Goal: Task Accomplishment & Management: Use online tool/utility

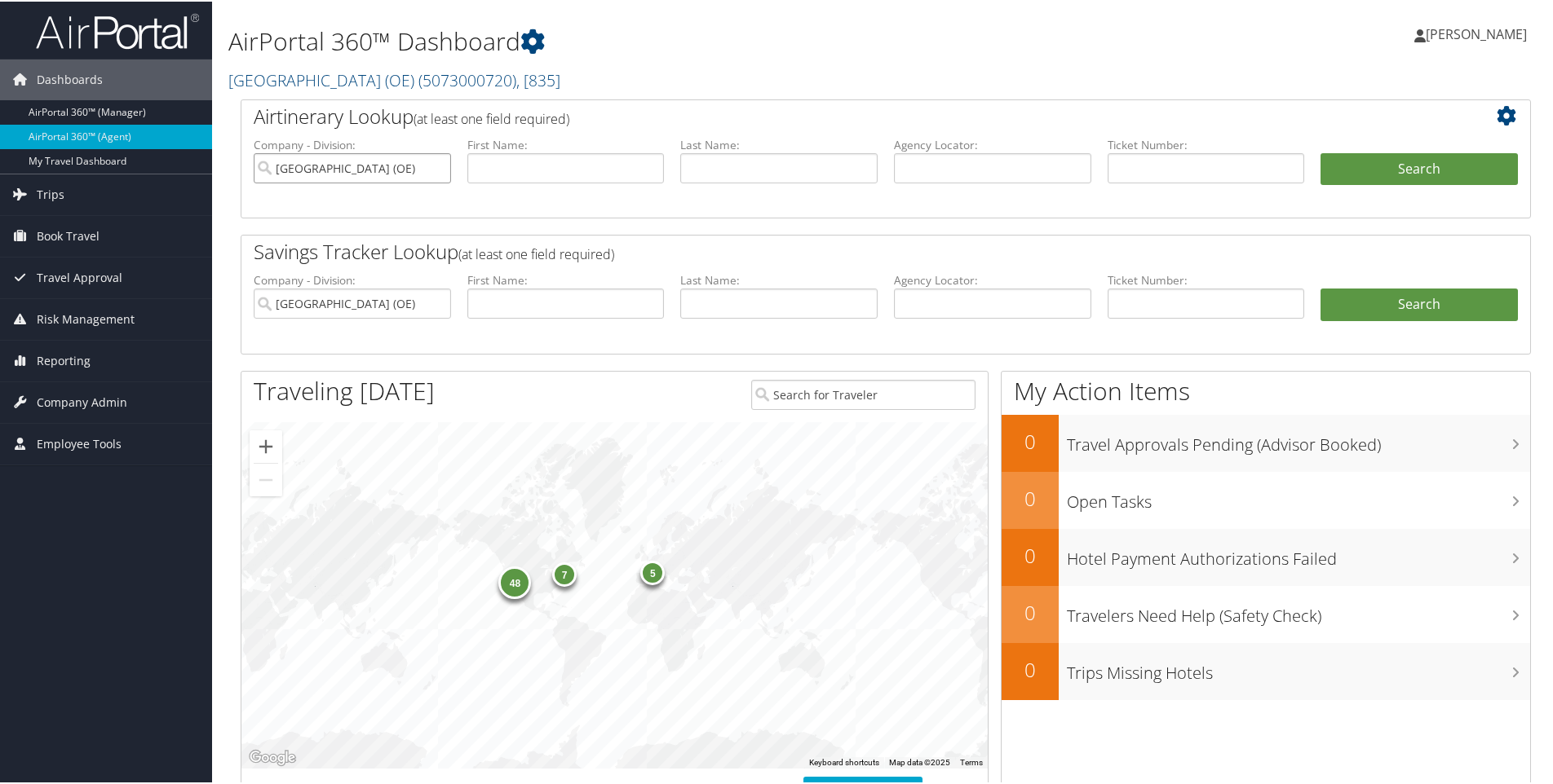
click at [436, 166] on input "Salt Lake County (OE)" at bounding box center [351, 166] width 197 height 30
click at [83, 358] on span "Reporting" at bounding box center [63, 360] width 53 height 41
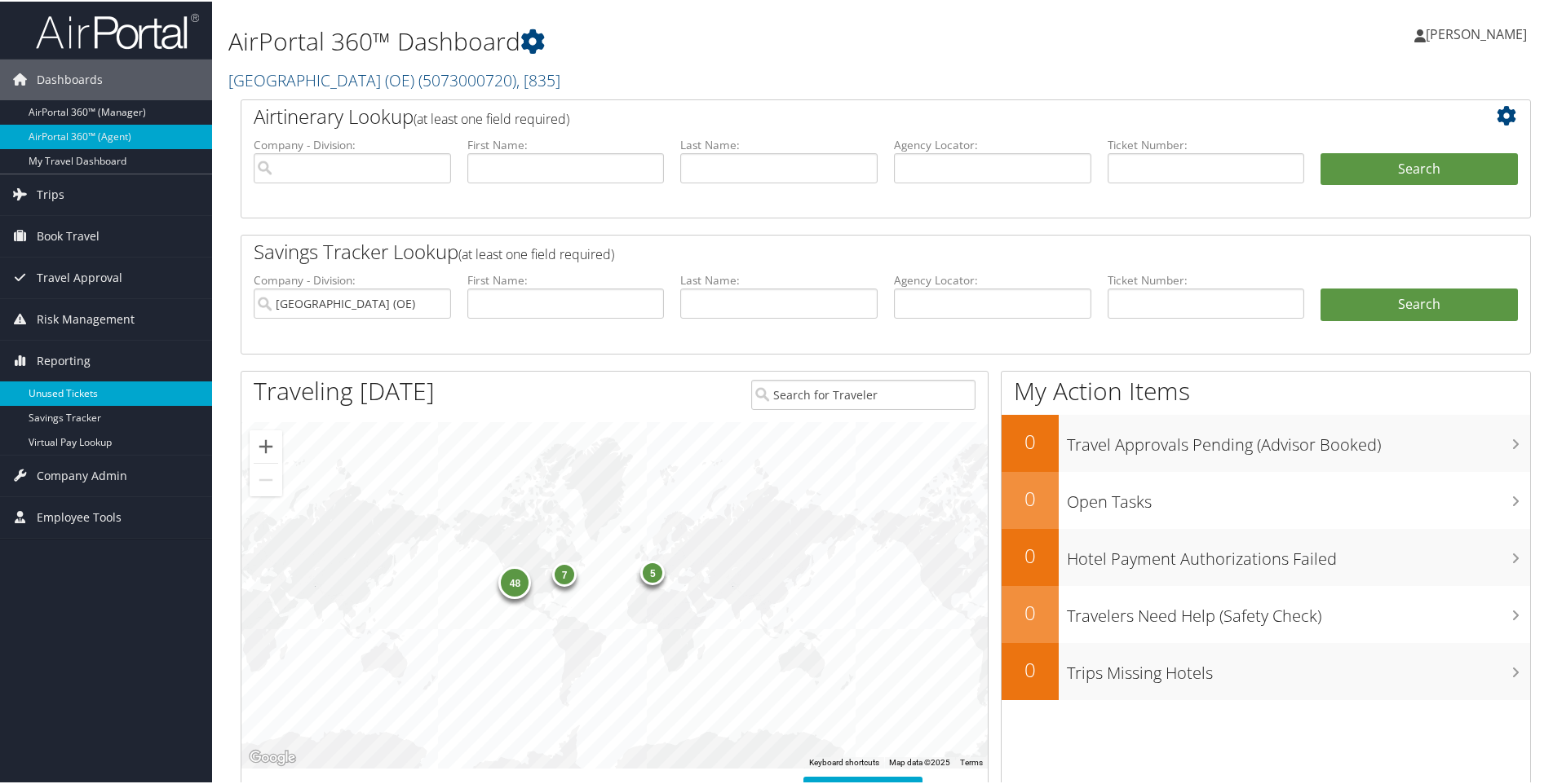
click at [76, 391] on link "Unused Tickets" at bounding box center [106, 392] width 212 height 24
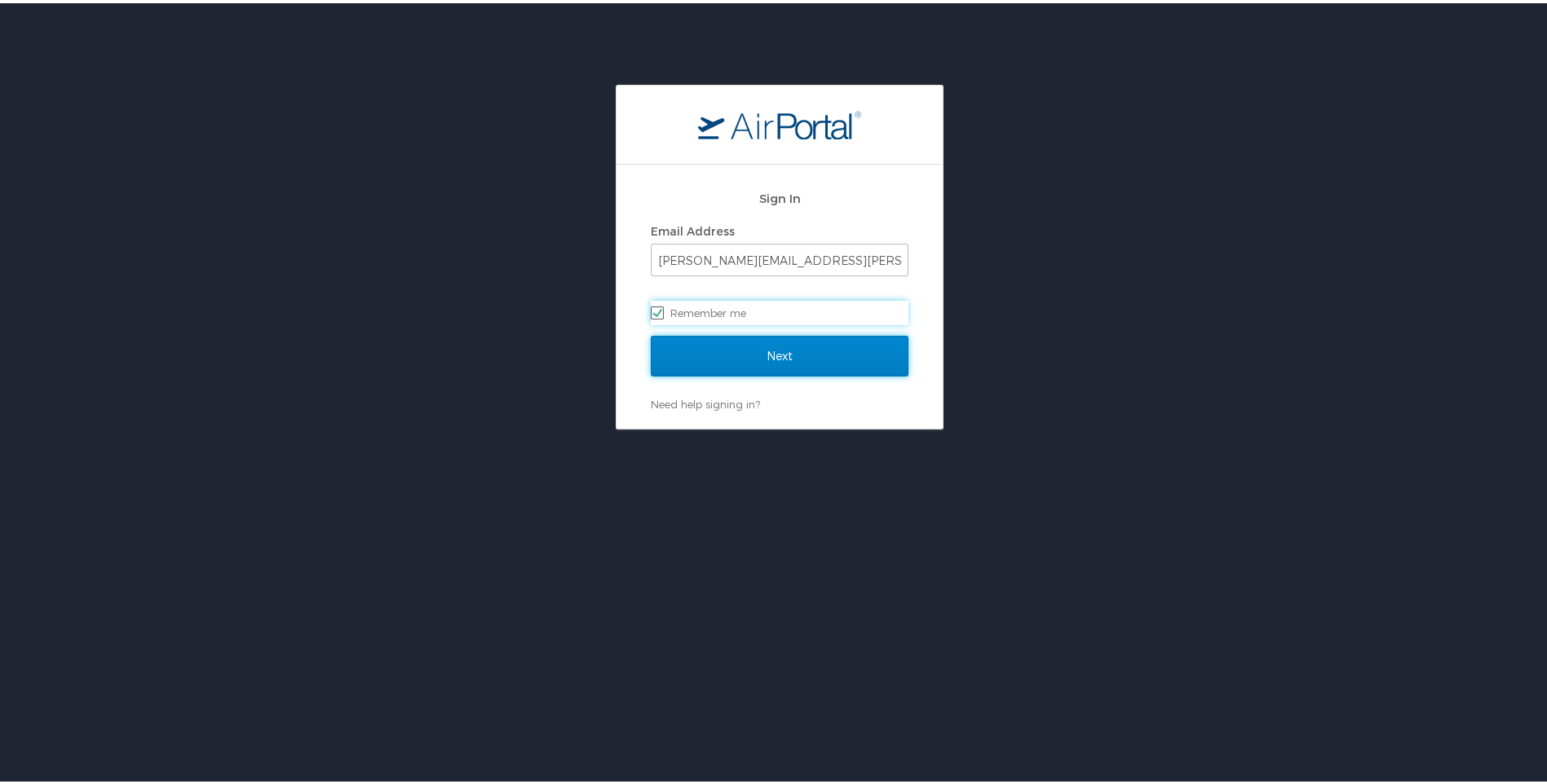
click at [799, 349] on input "Next" at bounding box center [778, 353] width 257 height 41
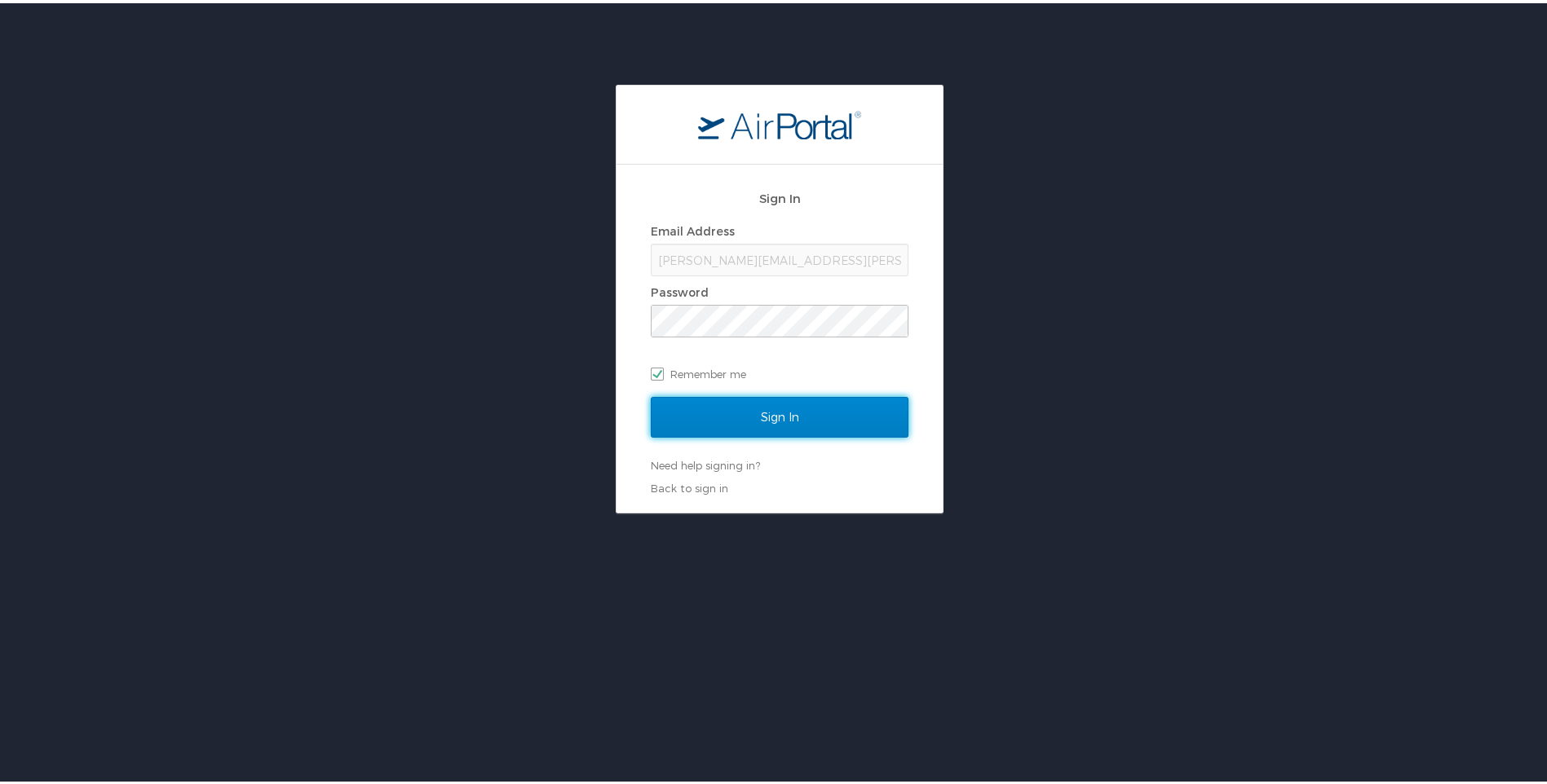
click at [774, 421] on input "Sign In" at bounding box center [778, 414] width 257 height 41
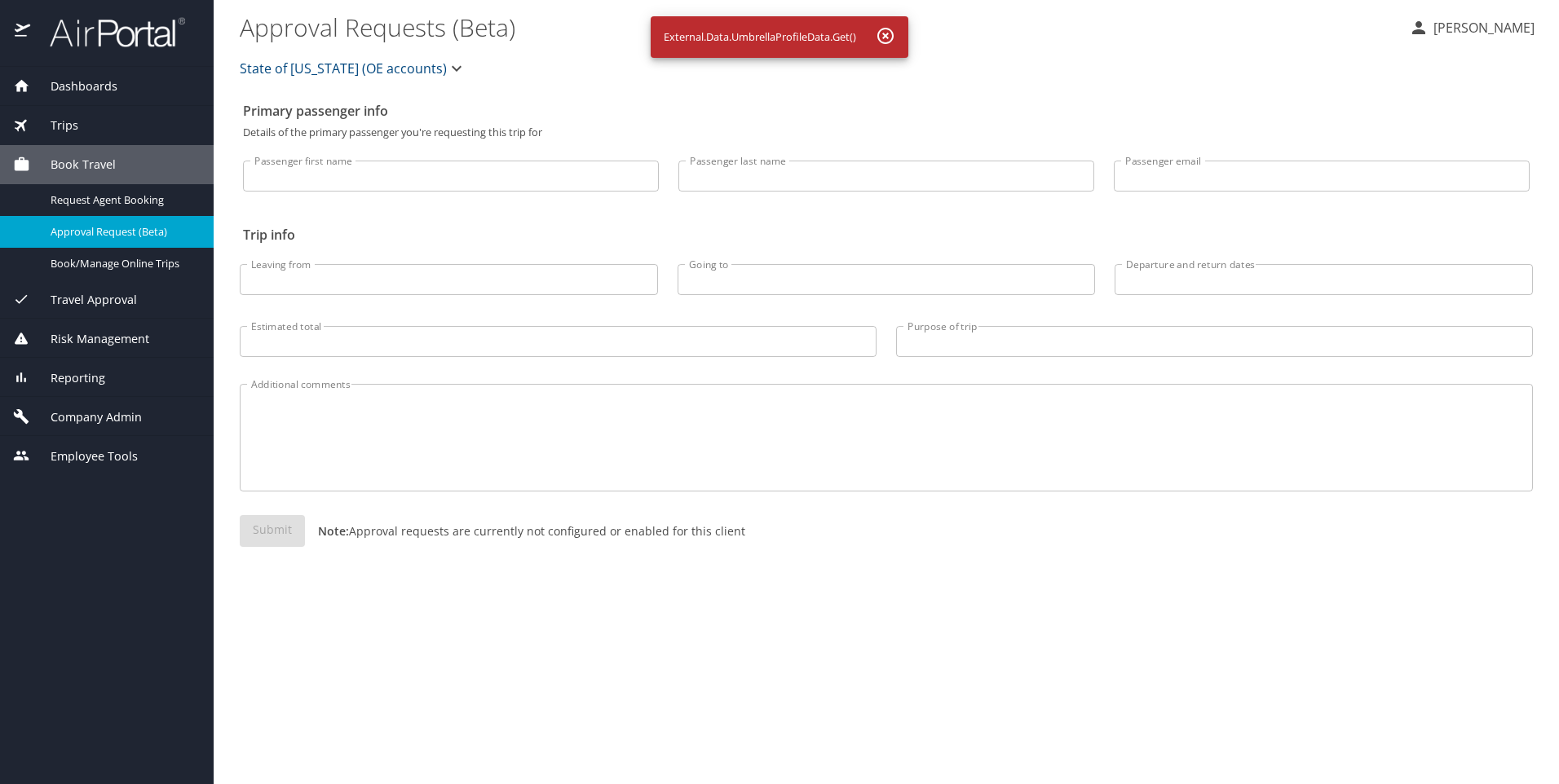
click at [97, 375] on span "Reporting" at bounding box center [67, 378] width 75 height 17
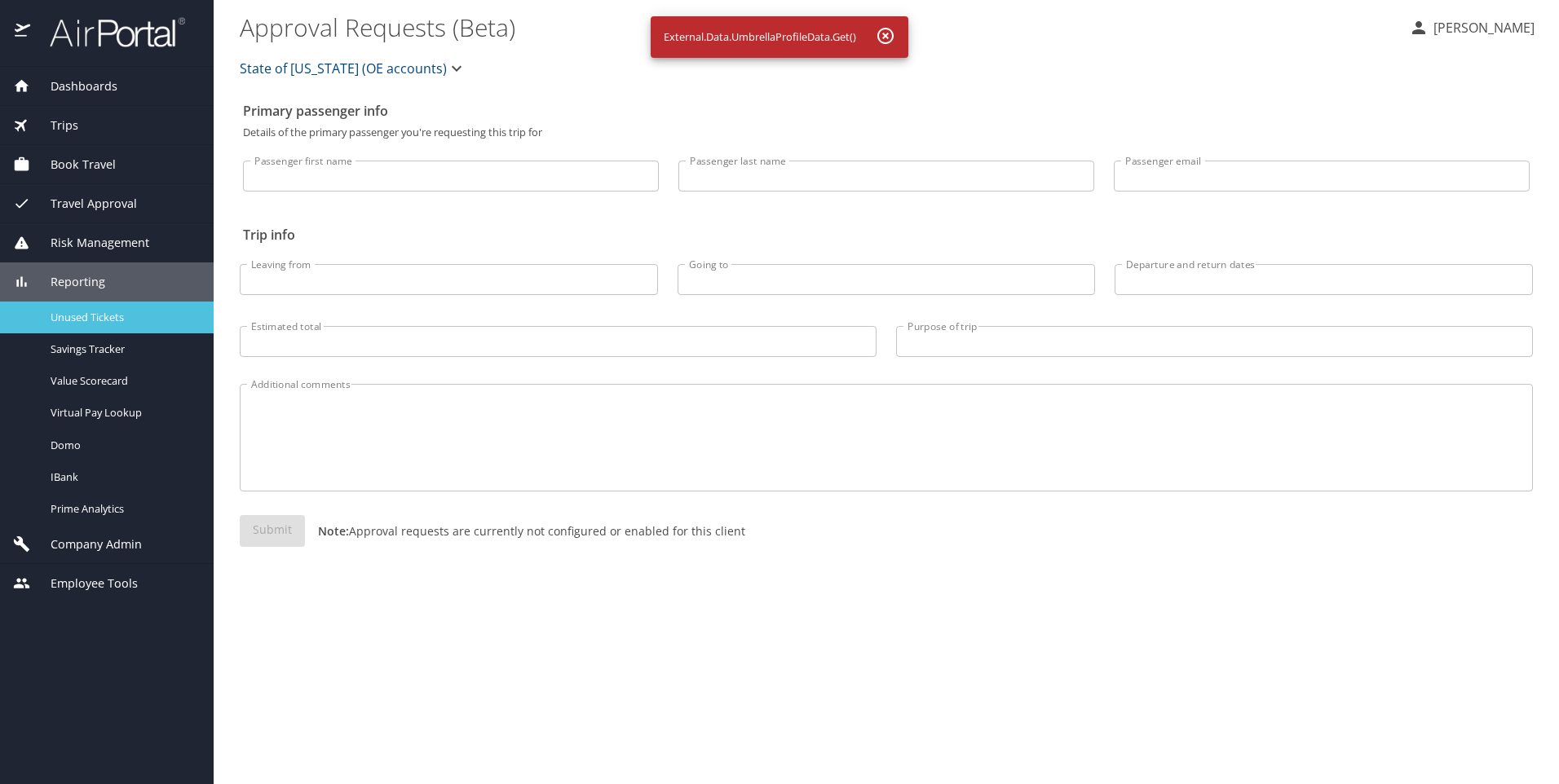
click at [111, 315] on span "Unused Tickets" at bounding box center [122, 317] width 144 height 16
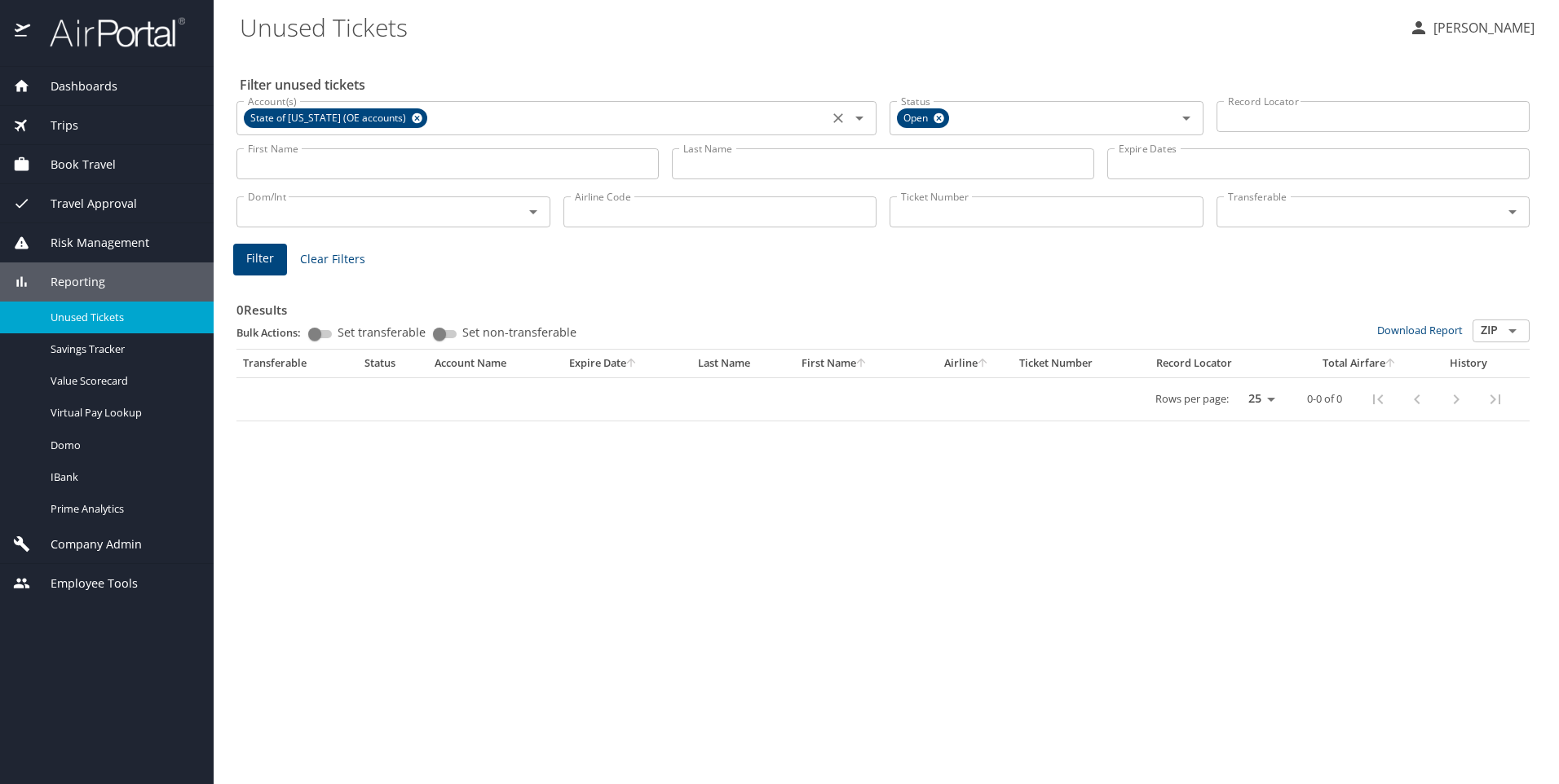
click at [378, 118] on span "State of Utah (OE accounts)" at bounding box center [329, 118] width 172 height 17
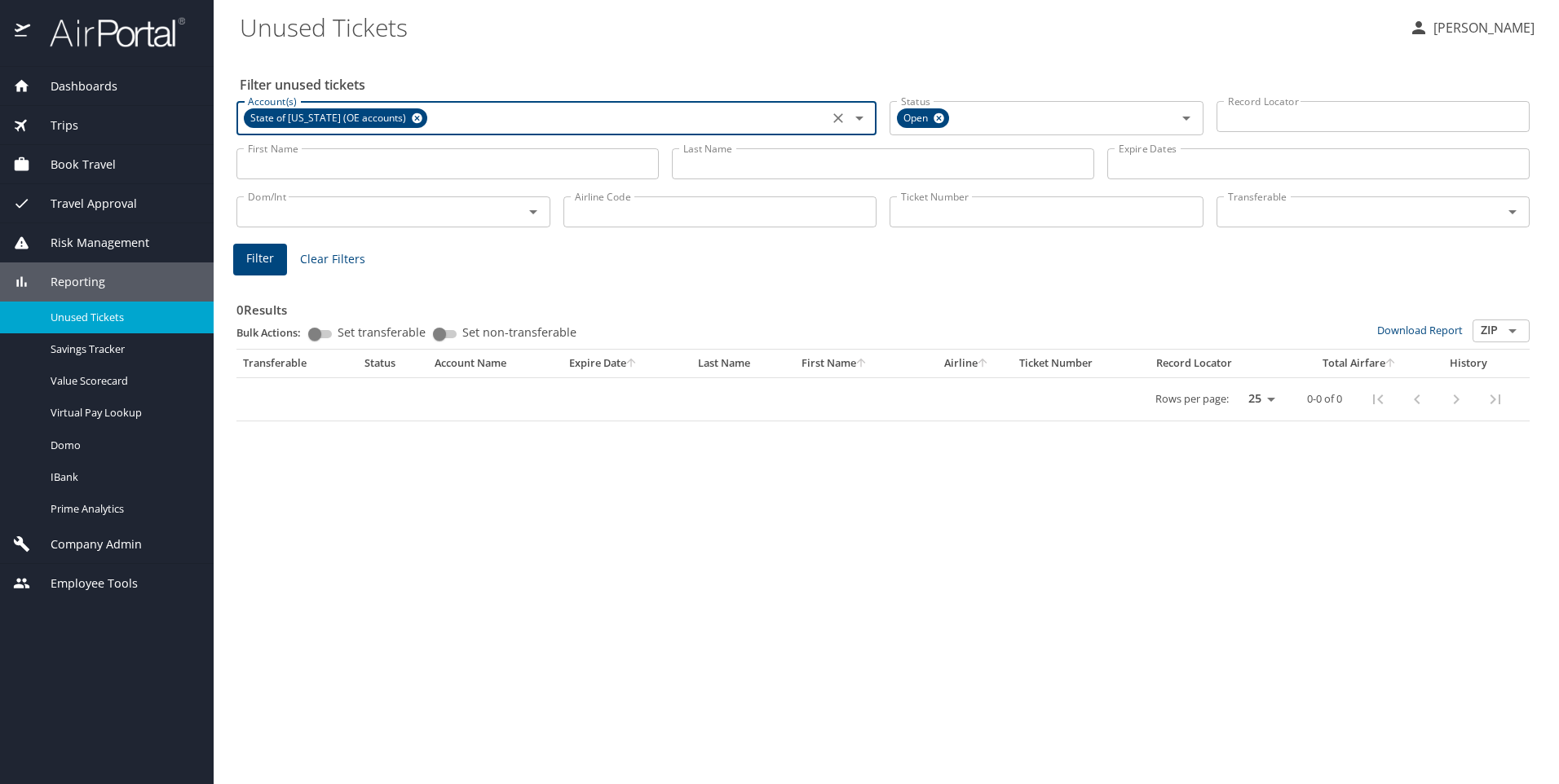
click at [412, 116] on icon at bounding box center [416, 118] width 11 height 11
click at [773, 166] on input "Last Name" at bounding box center [882, 164] width 422 height 31
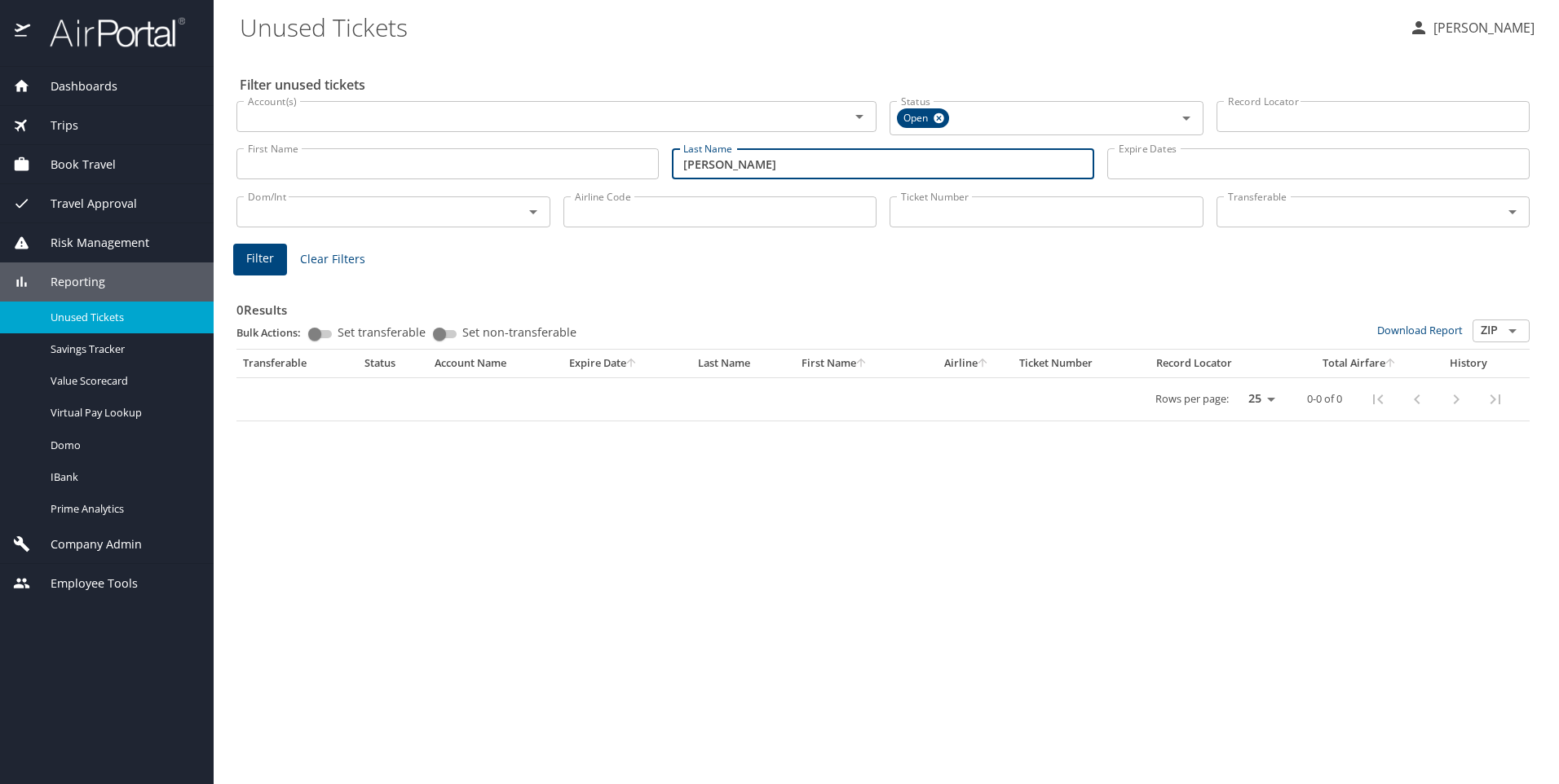
type input "nahalewski"
click at [278, 253] on button "Filter" at bounding box center [259, 259] width 53 height 32
click at [940, 118] on icon at bounding box center [939, 118] width 13 height 17
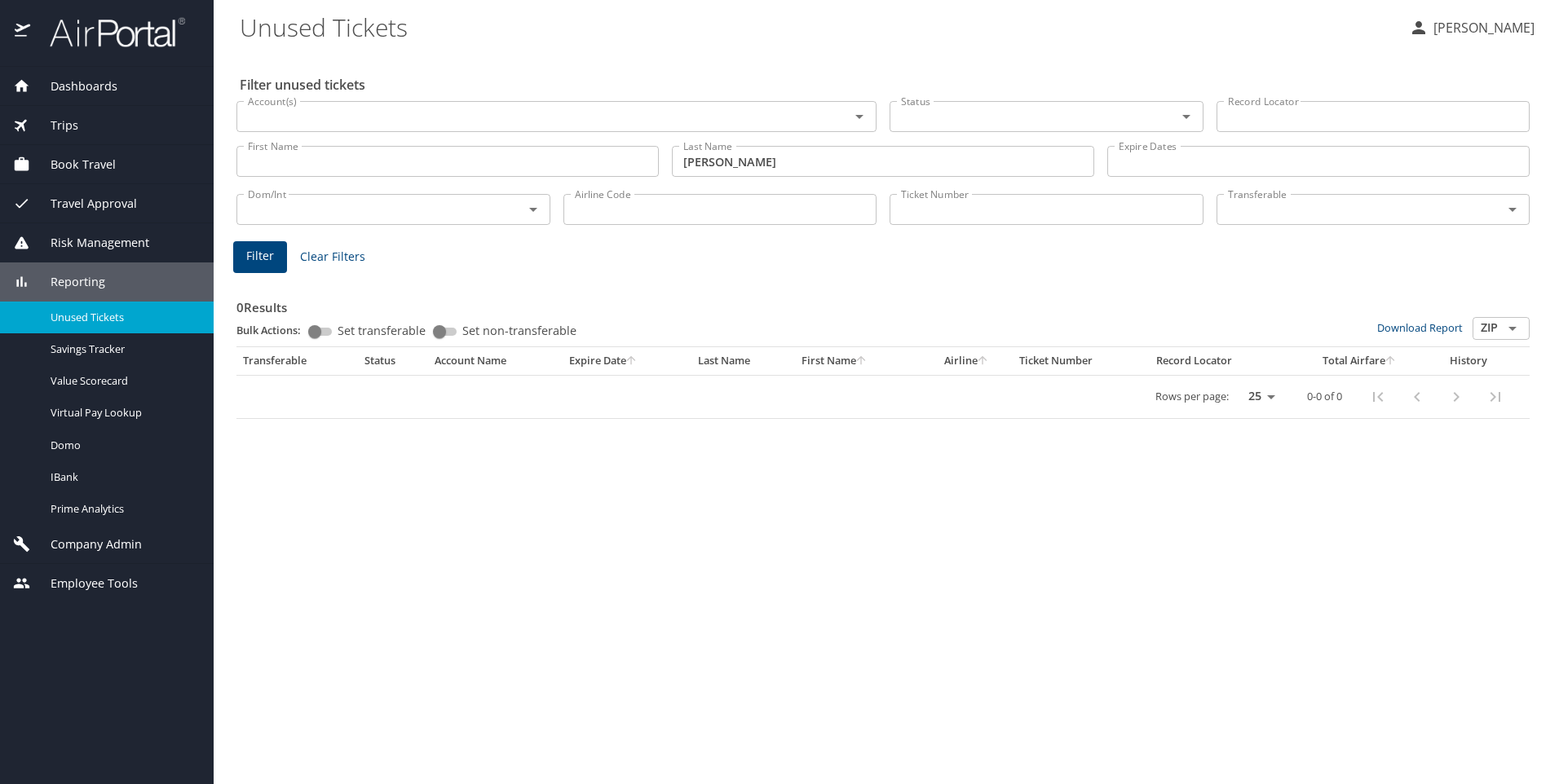
drag, startPoint x: 294, startPoint y: 152, endPoint x: 329, endPoint y: 152, distance: 35.0
click at [294, 152] on input "First Name" at bounding box center [448, 161] width 422 height 31
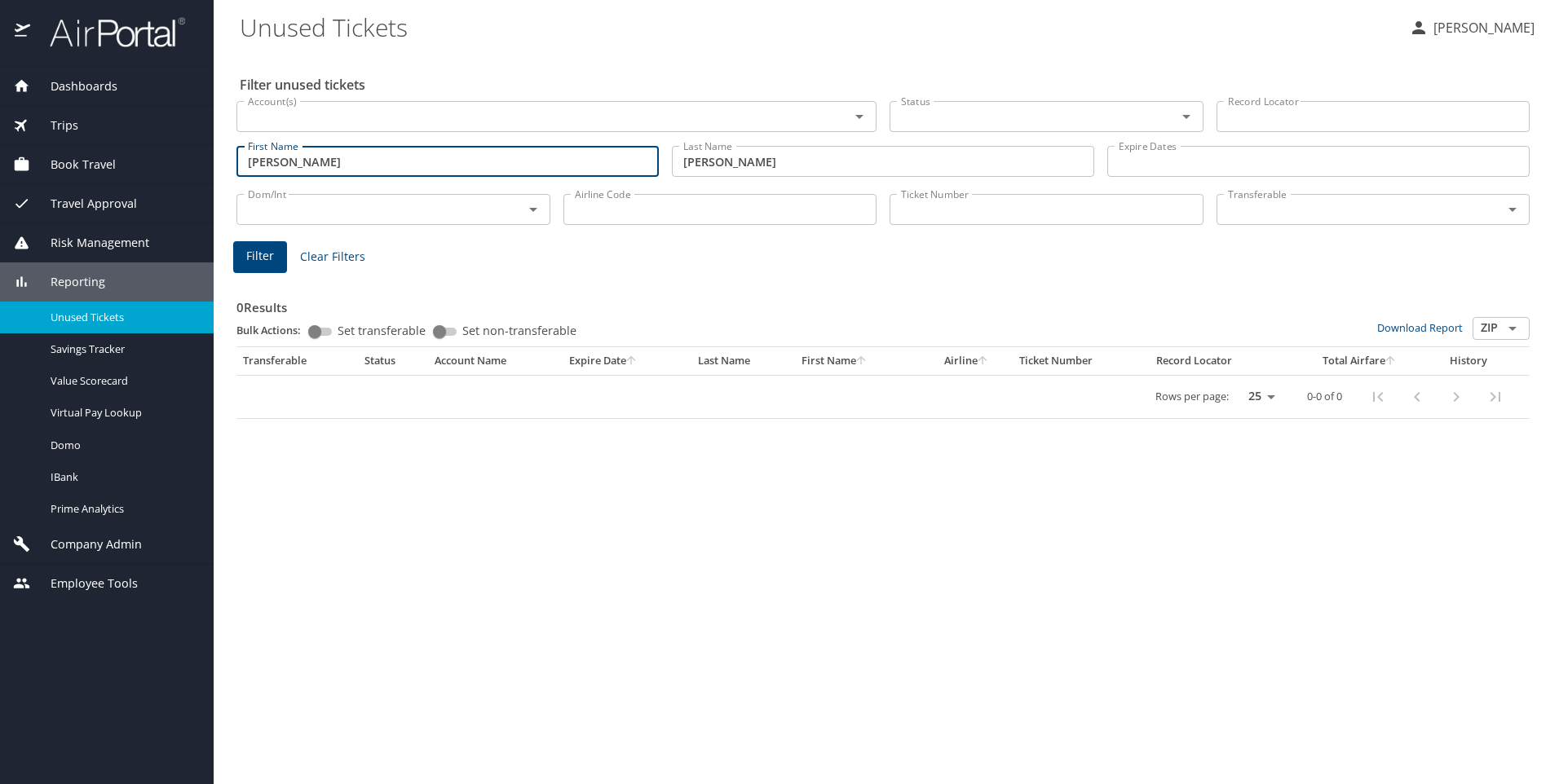
type input "henry"
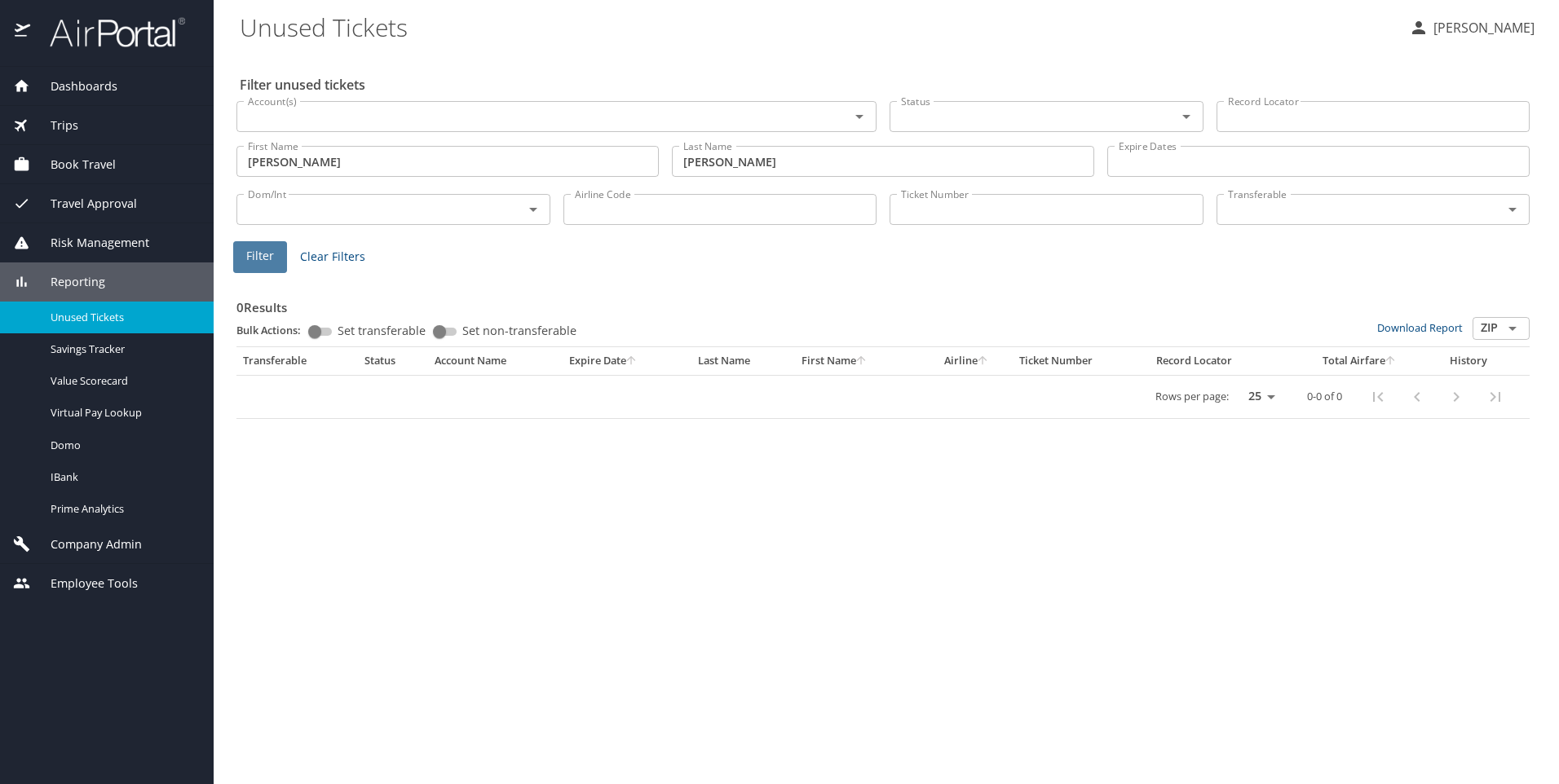
drag, startPoint x: 269, startPoint y: 245, endPoint x: 268, endPoint y: 253, distance: 8.1
click at [268, 253] on button "Filter" at bounding box center [259, 257] width 53 height 32
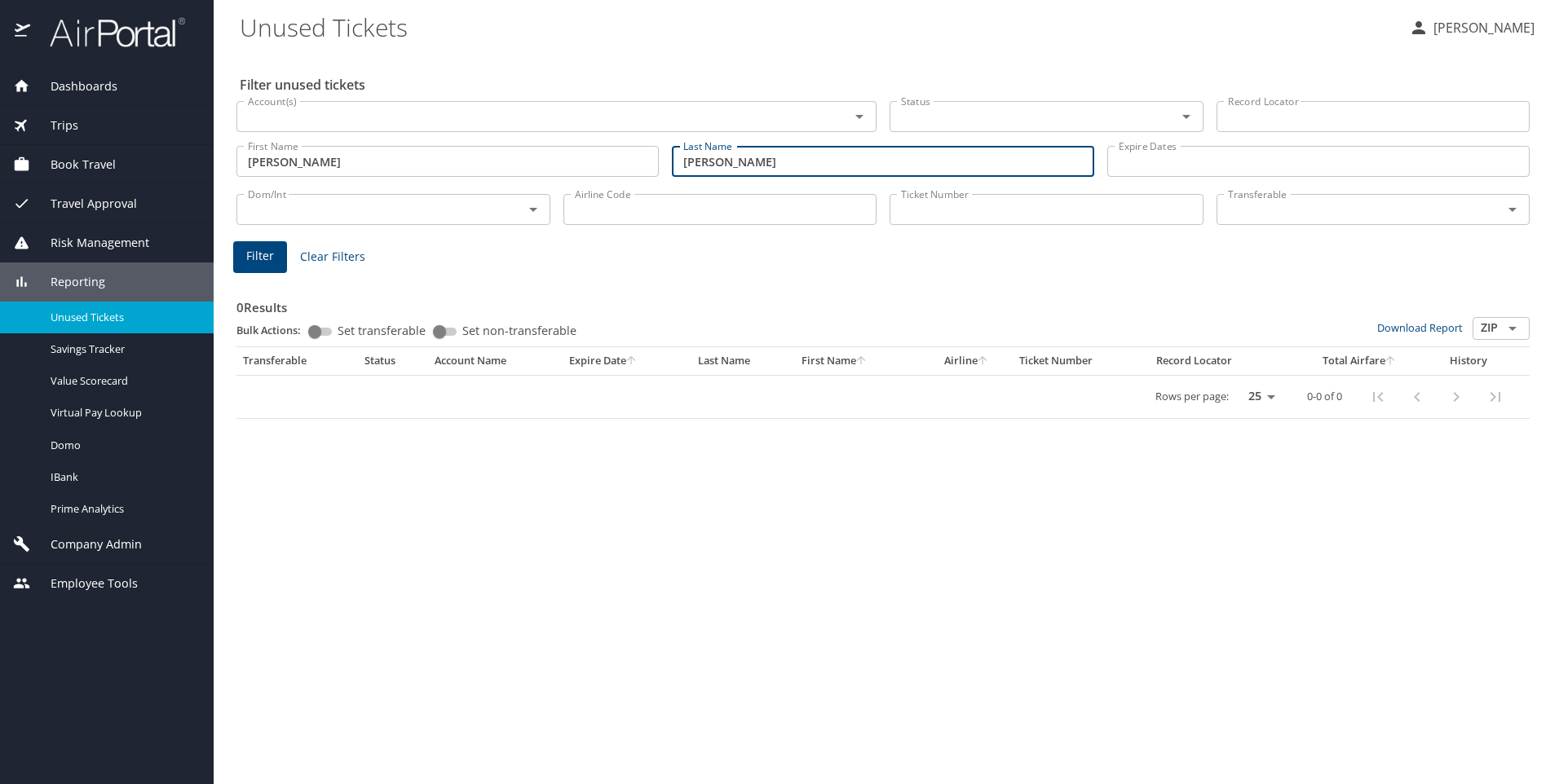
drag, startPoint x: 755, startPoint y: 162, endPoint x: 666, endPoint y: 171, distance: 89.5
click at [651, 159] on div "First Name henry First Name Last Name nahalewski Last Name Expire Dates Expire …" at bounding box center [883, 162] width 1307 height 58
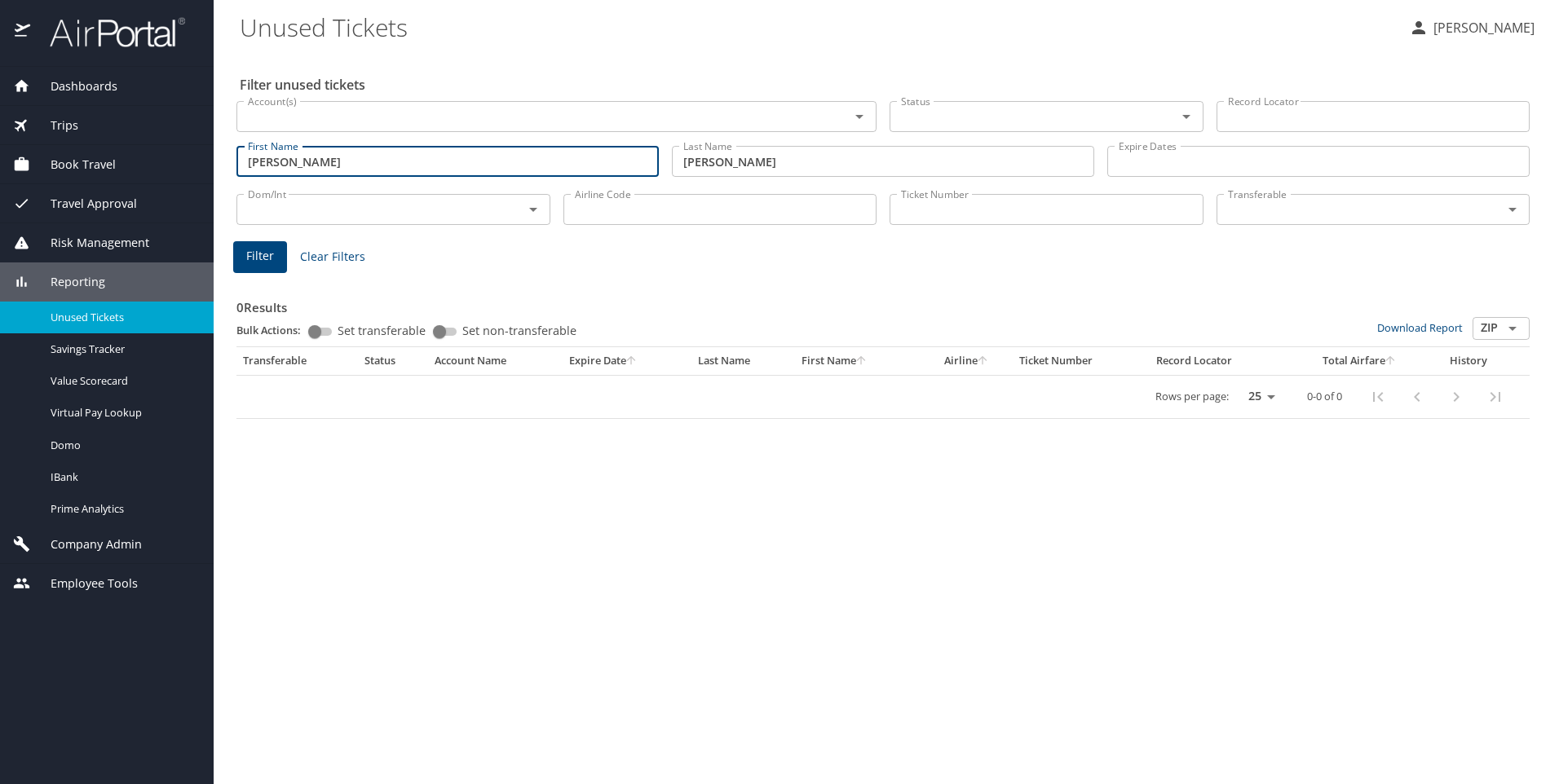
drag, startPoint x: 303, startPoint y: 157, endPoint x: -3, endPoint y: 209, distance: 310.4
click at [0, 209] on html "Dashboards AirPortal 360™ Manager AirPortal 360™ Agent My Travel Dashboard Trip…" at bounding box center [780, 392] width 1559 height 784
click at [78, 82] on span "Dashboards" at bounding box center [74, 86] width 87 height 17
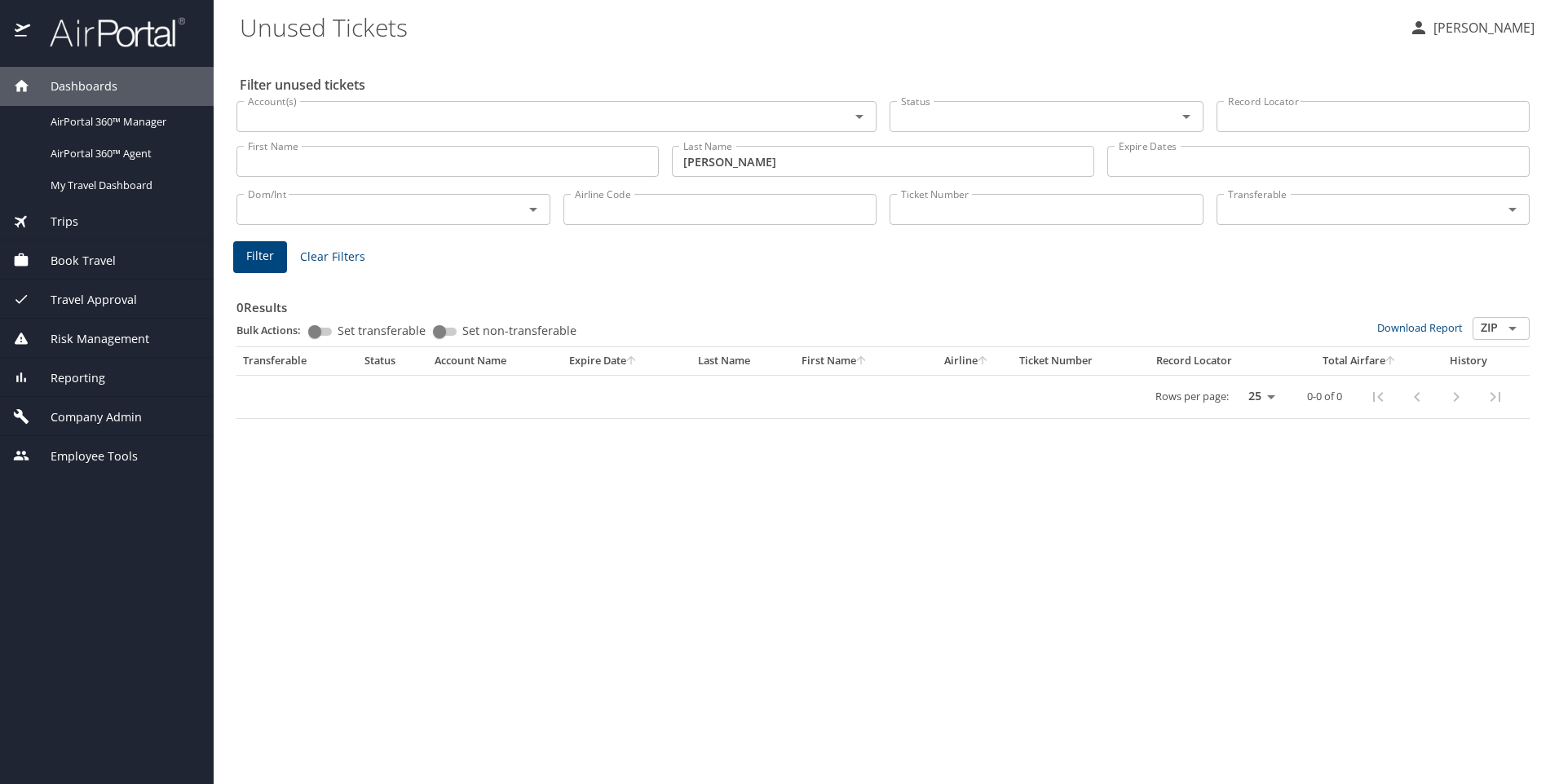
click at [74, 217] on span "Trips" at bounding box center [54, 221] width 49 height 17
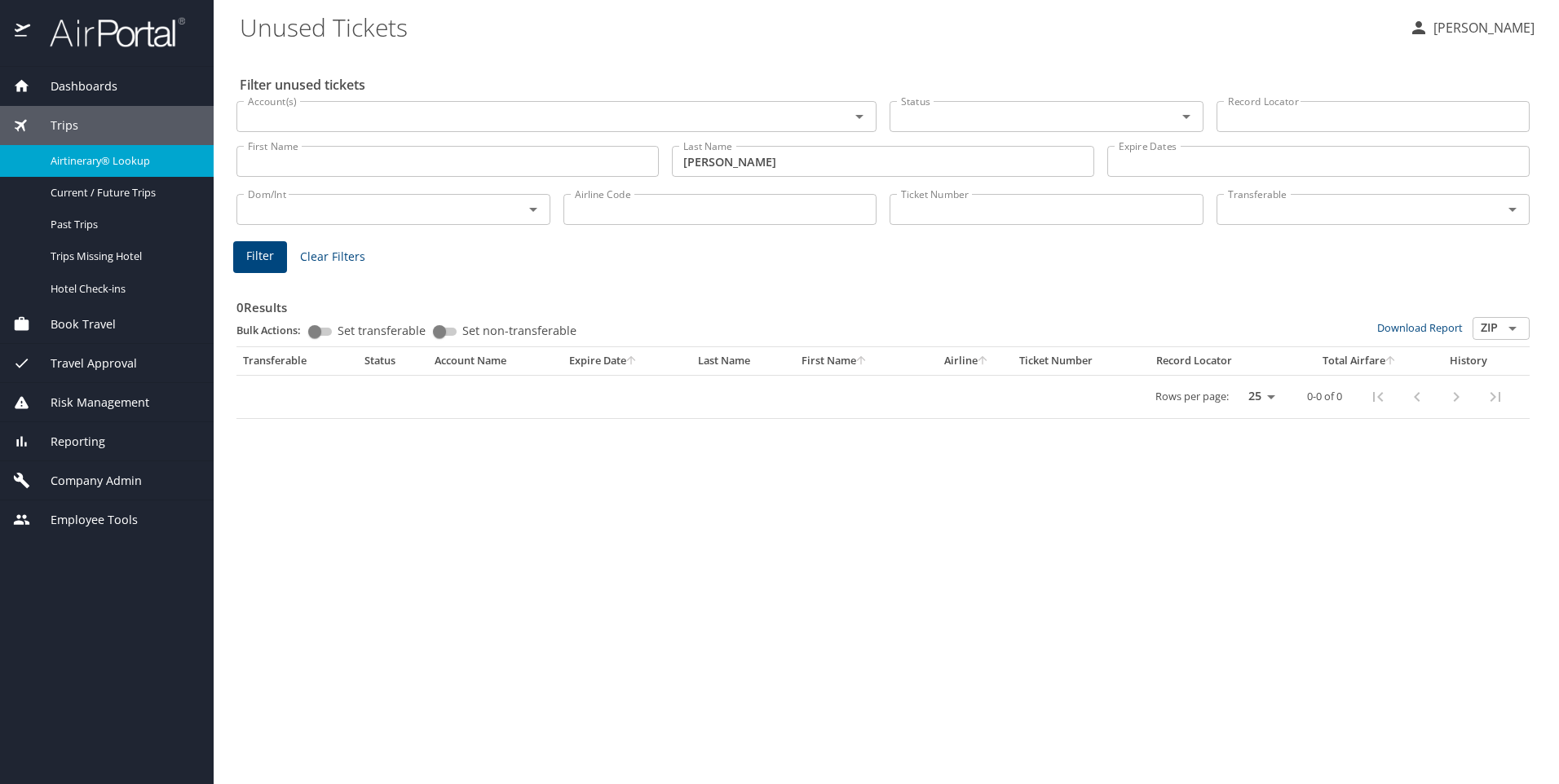
click at [126, 160] on span "Airtinerary® Lookup" at bounding box center [122, 161] width 144 height 16
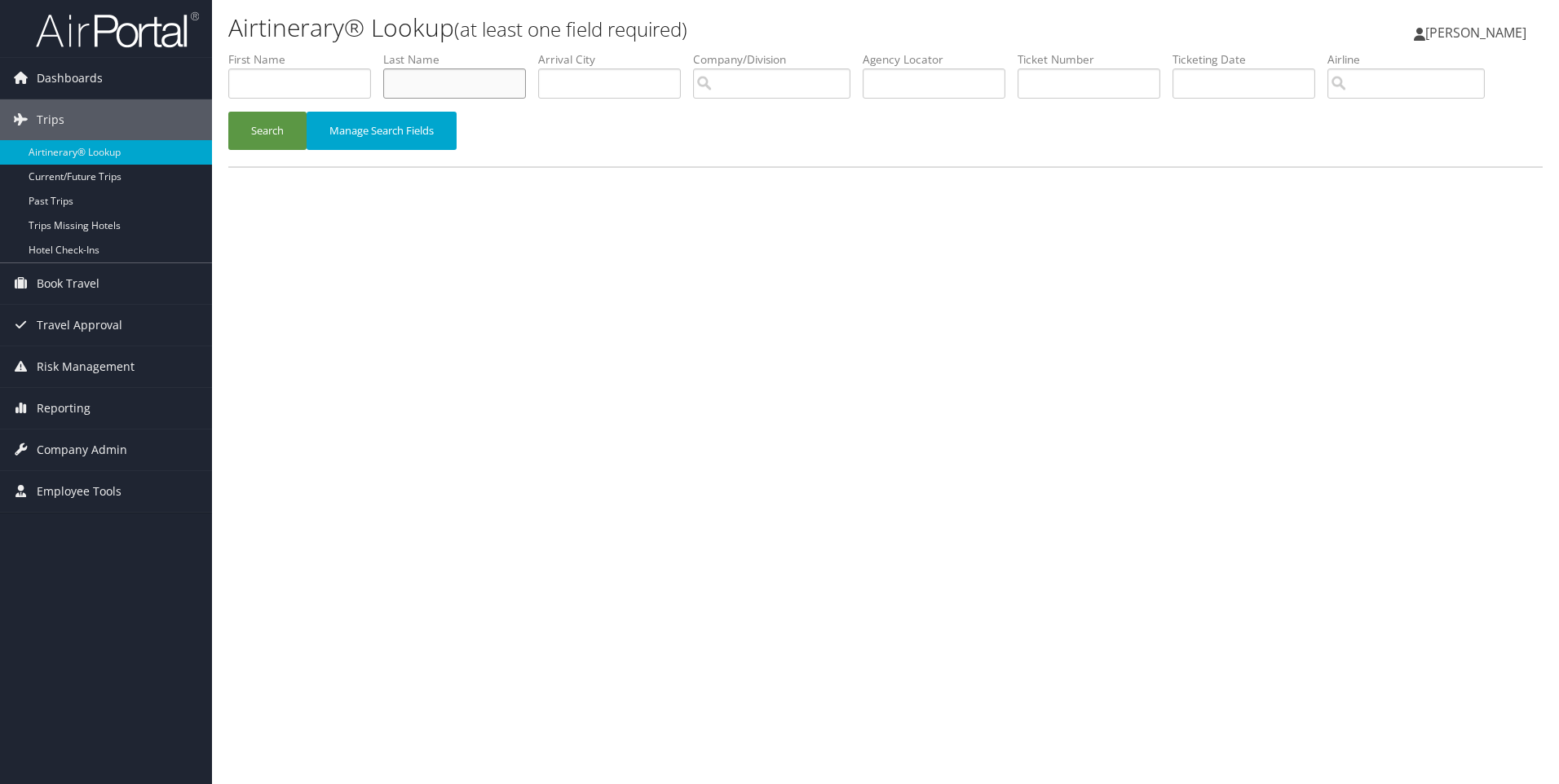
click at [430, 84] on input "text" at bounding box center [454, 83] width 143 height 30
paste input "[PERSON_NAME]"
type input "[PERSON_NAME]"
click at [256, 135] on button "Search" at bounding box center [267, 130] width 79 height 38
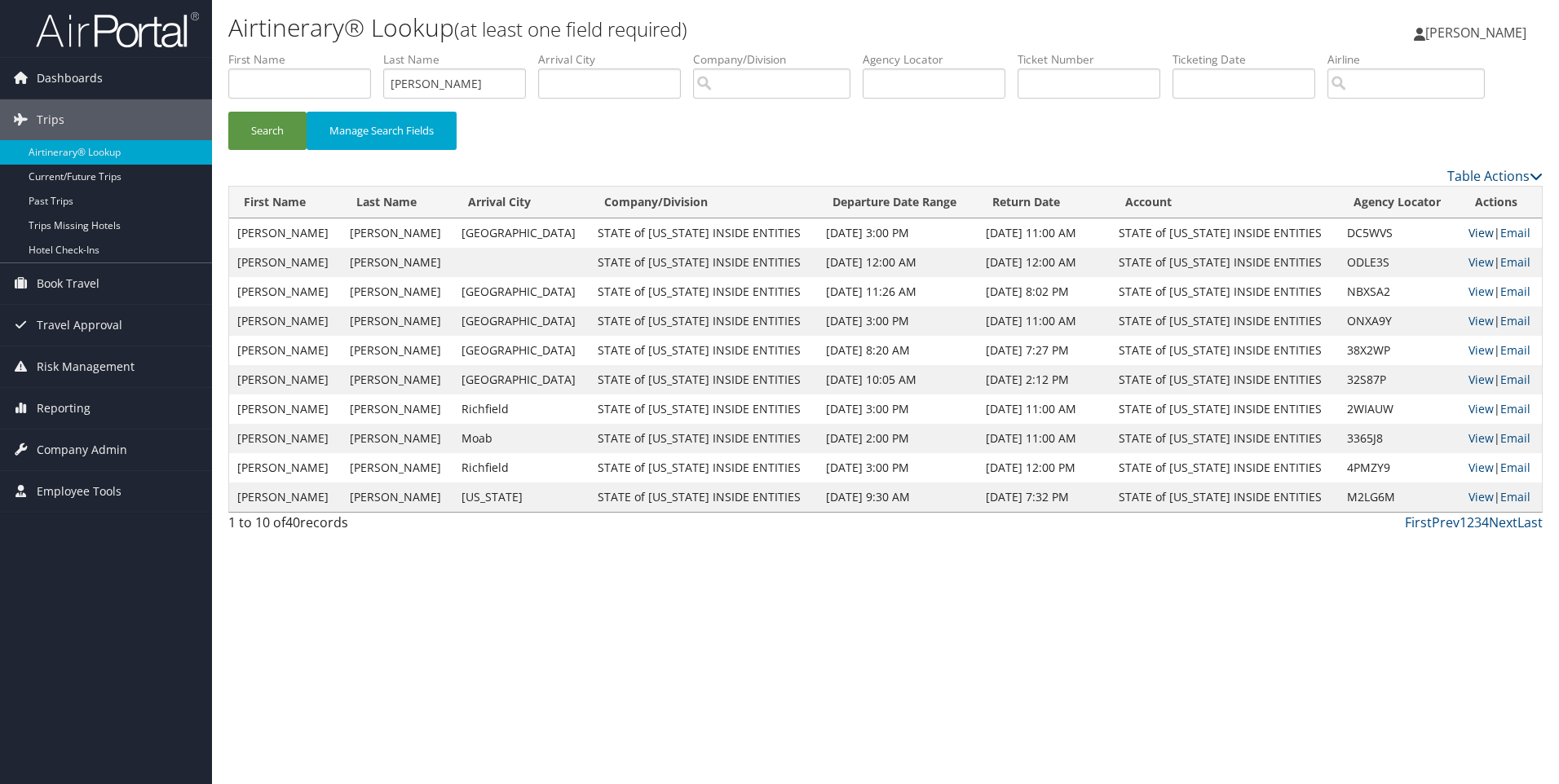
click at [1471, 235] on link "View" at bounding box center [1481, 233] width 25 height 16
click at [1469, 258] on link "View" at bounding box center [1481, 262] width 25 height 16
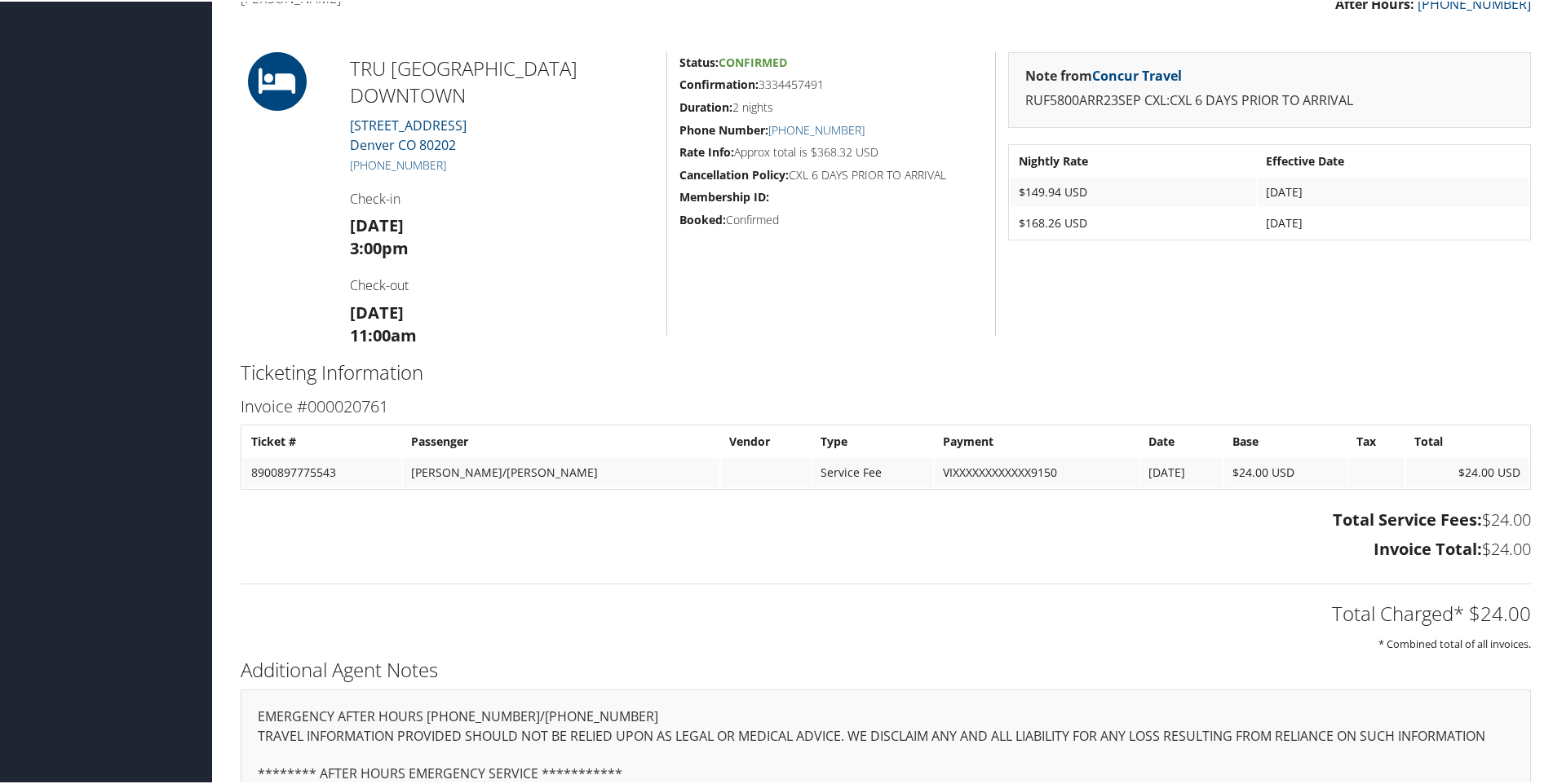
scroll to position [931, 0]
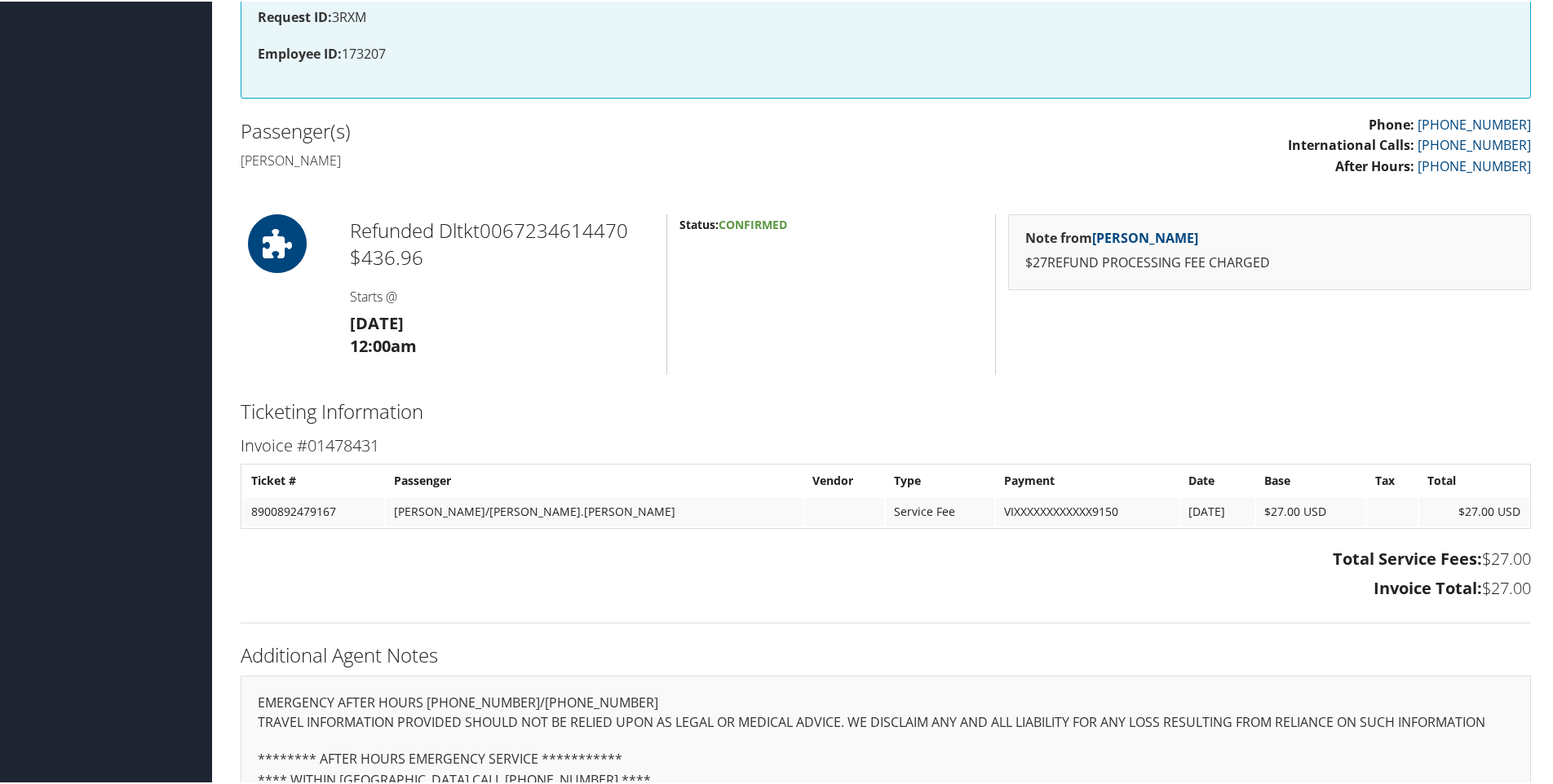
scroll to position [571, 0]
